Goal: Entertainment & Leisure: Consume media (video, audio)

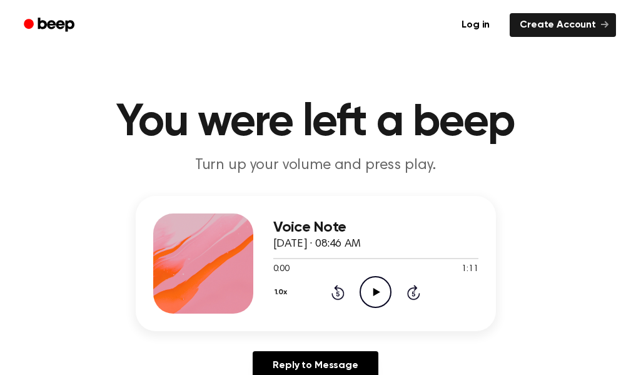
click at [380, 289] on icon "Play Audio" at bounding box center [376, 292] width 32 height 32
click at [329, 49] on div "Log in Create Account" at bounding box center [315, 25] width 601 height 50
click at [377, 295] on icon "Play Audio" at bounding box center [376, 292] width 32 height 32
click at [372, 290] on icon "Play Audio" at bounding box center [376, 292] width 32 height 32
click at [375, 290] on icon at bounding box center [376, 292] width 7 height 8
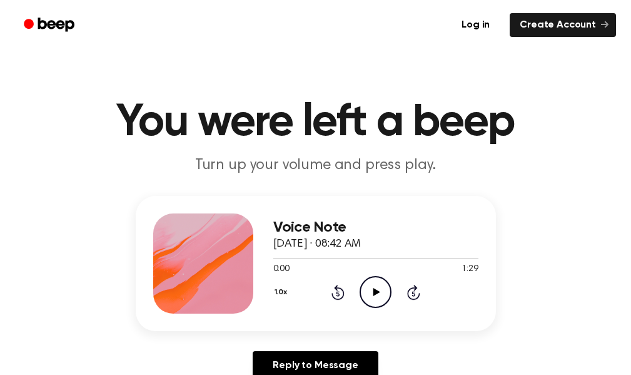
click at [366, 285] on icon "Play Audio" at bounding box center [376, 292] width 32 height 32
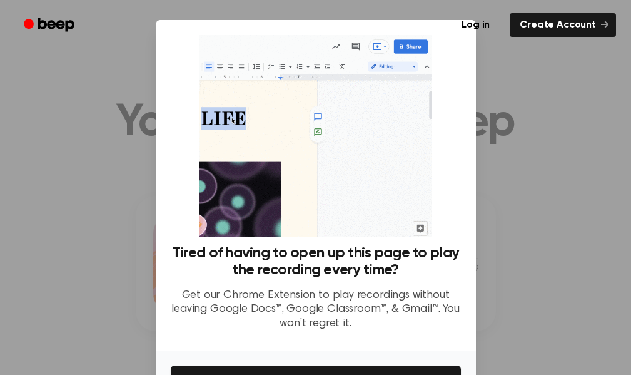
scroll to position [63, 0]
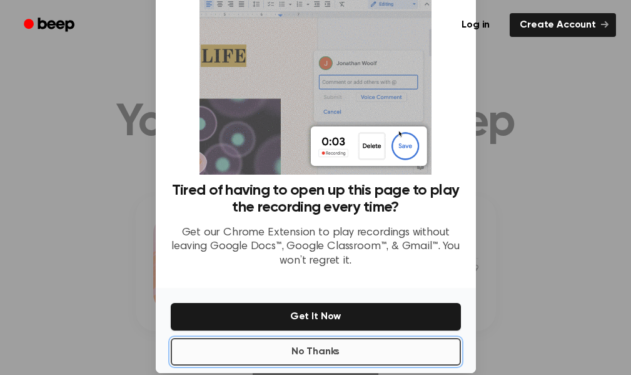
click at [343, 353] on button "No Thanks" at bounding box center [316, 352] width 290 height 28
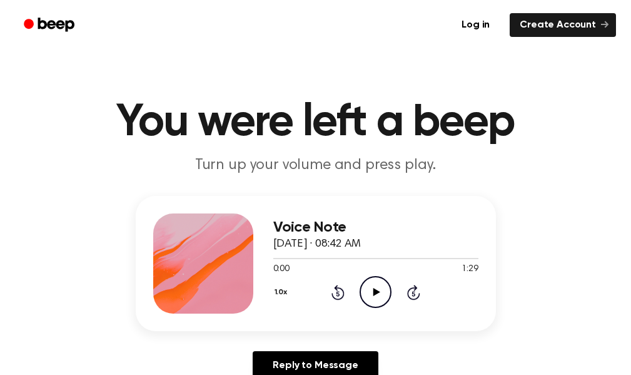
click at [370, 295] on icon "Play Audio" at bounding box center [376, 292] width 32 height 32
click at [370, 298] on icon "Play Audio" at bounding box center [376, 292] width 32 height 32
click at [374, 293] on icon at bounding box center [376, 292] width 7 height 8
